Goal: Check status

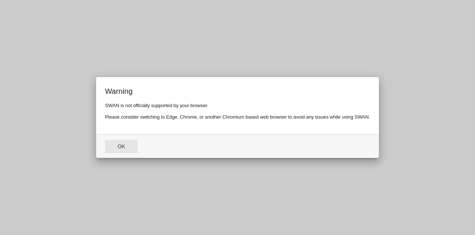
click at [121, 144] on button "Ok" at bounding box center [121, 146] width 33 height 13
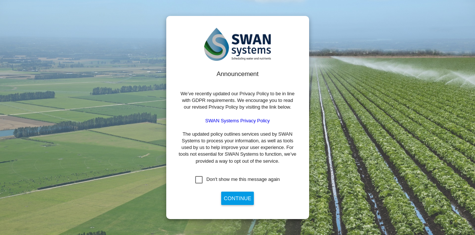
click at [198, 180] on div "Don't show me this message again" at bounding box center [198, 179] width 7 height 7
click at [230, 198] on button "Continue" at bounding box center [237, 198] width 33 height 13
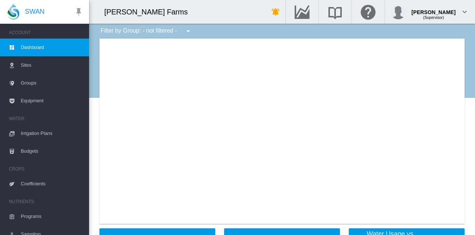
type input "**********"
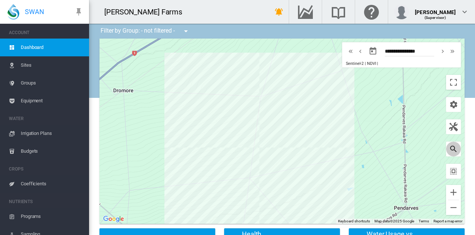
click at [454, 152] on md-icon "icon-magnify" at bounding box center [453, 149] width 9 height 9
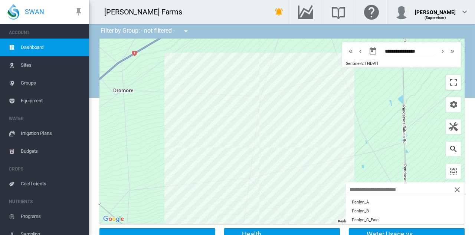
click at [453, 149] on md-icon "icon-magnify" at bounding box center [453, 149] width 9 height 9
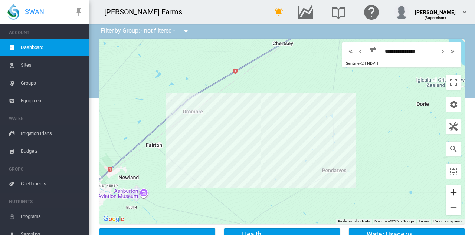
click at [454, 191] on button "Zoom in" at bounding box center [453, 192] width 15 height 15
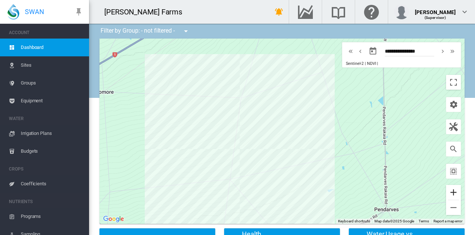
click at [454, 191] on button "Zoom in" at bounding box center [453, 192] width 15 height 15
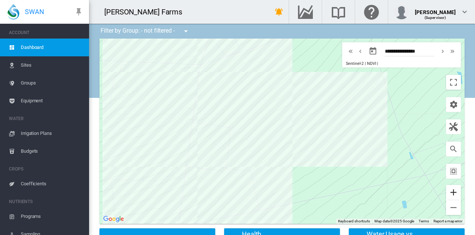
click at [454, 191] on button "Zoom in" at bounding box center [453, 192] width 15 height 15
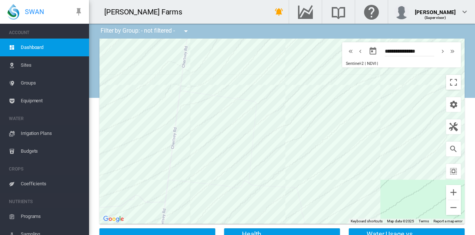
drag, startPoint x: 321, startPoint y: 186, endPoint x: 400, endPoint y: 165, distance: 81.4
click at [400, 165] on div at bounding box center [281, 131] width 365 height 185
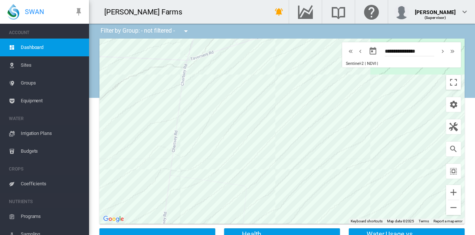
drag, startPoint x: 331, startPoint y: 133, endPoint x: 324, endPoint y: 212, distance: 79.0
click at [324, 212] on div at bounding box center [281, 131] width 365 height 185
click at [280, 157] on div "Penlyn_D (39.41 Ha)" at bounding box center [281, 131] width 365 height 185
